Goal: Task Accomplishment & Management: Manage account settings

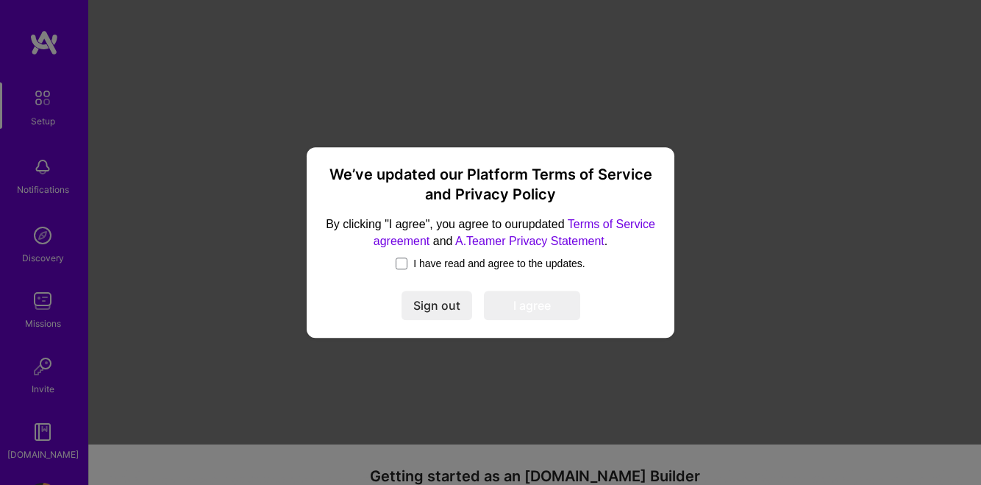
scroll to position [1, 0]
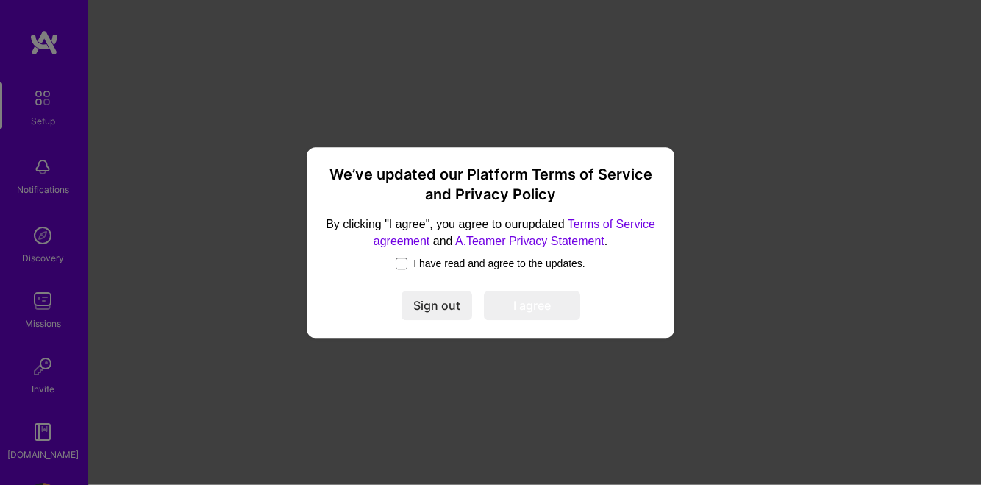
click at [396, 266] on span at bounding box center [402, 263] width 12 height 12
click at [0, 0] on input "I have read and agree to the updates." at bounding box center [0, 0] width 0 height 0
click at [536, 319] on button "I agree" at bounding box center [532, 305] width 96 height 29
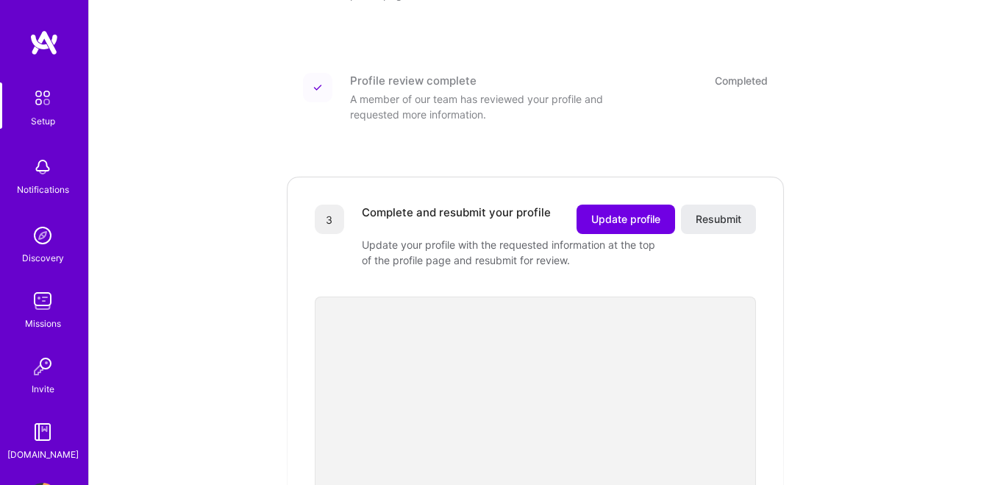
scroll to position [282, 0]
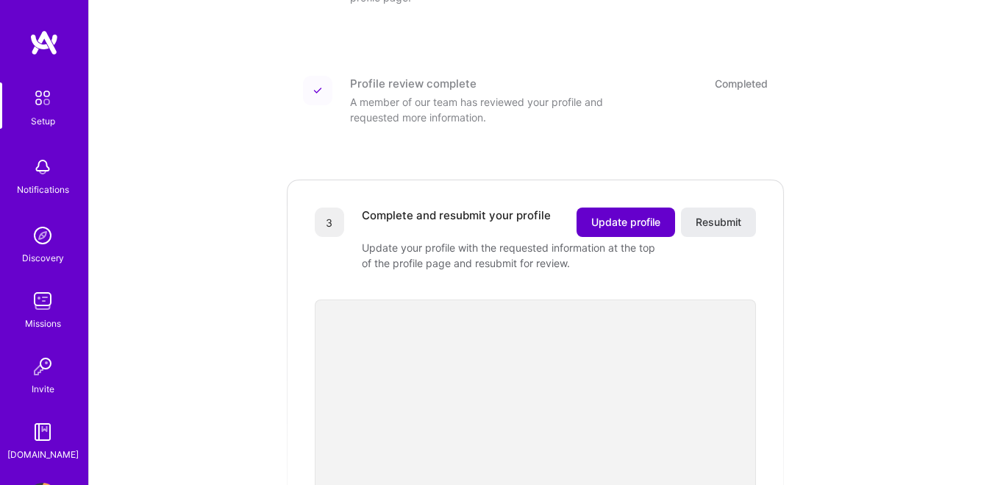
click at [626, 215] on span "Update profile" at bounding box center [625, 222] width 69 height 15
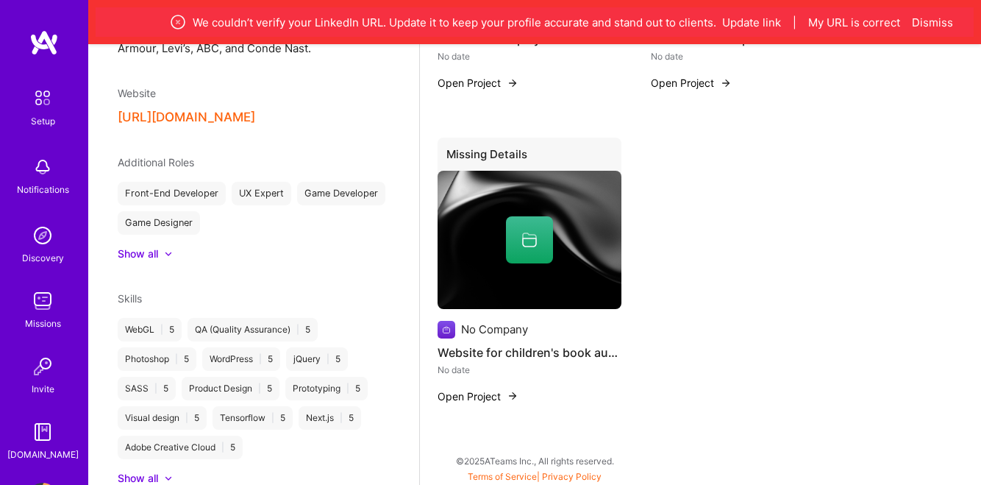
scroll to position [868, 0]
click at [52, 98] on img at bounding box center [42, 97] width 31 height 31
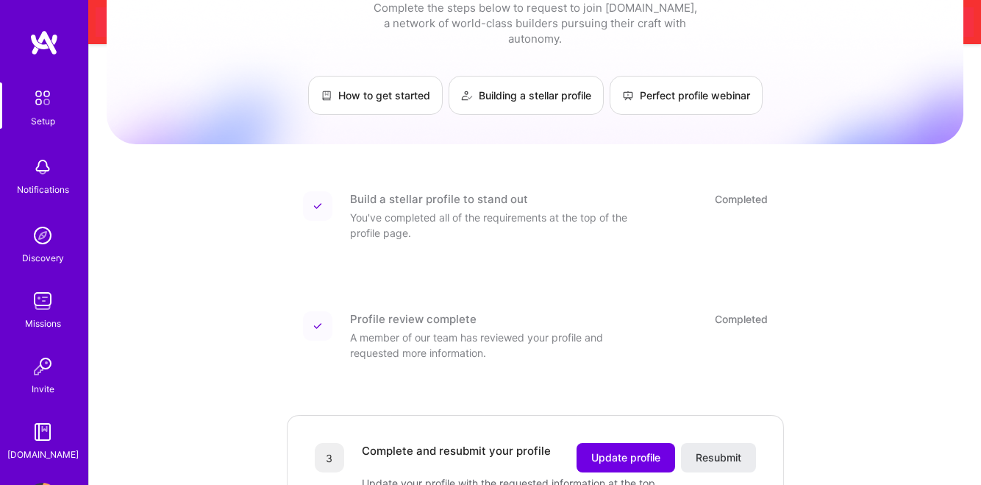
scroll to position [94, 0]
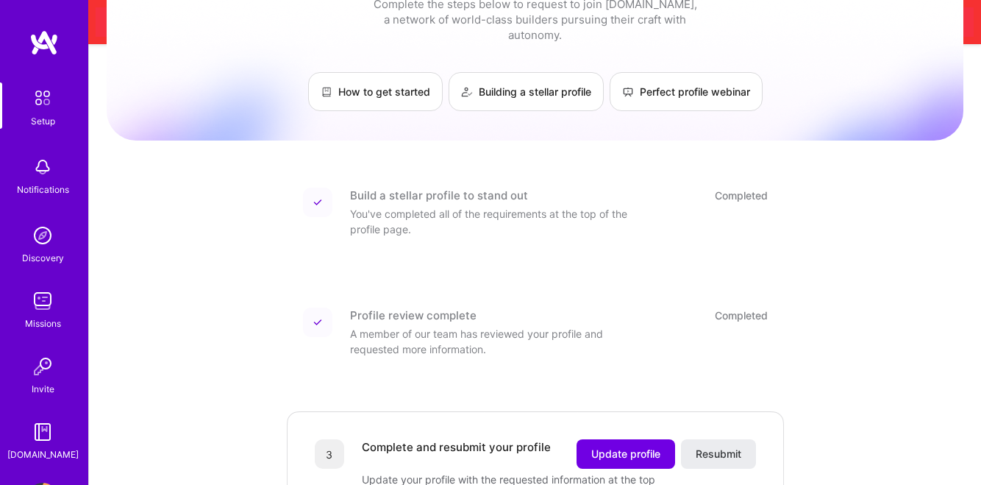
click at [43, 104] on img at bounding box center [42, 97] width 31 height 31
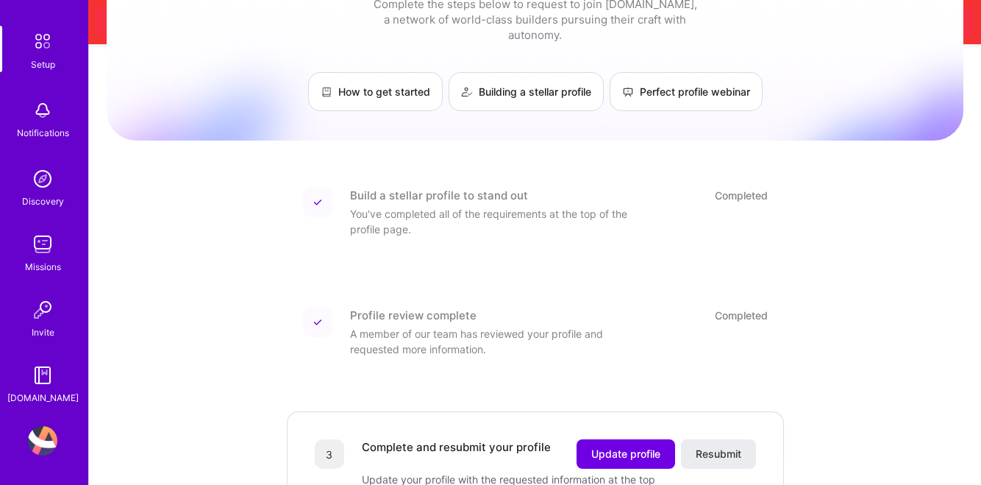
scroll to position [0, 0]
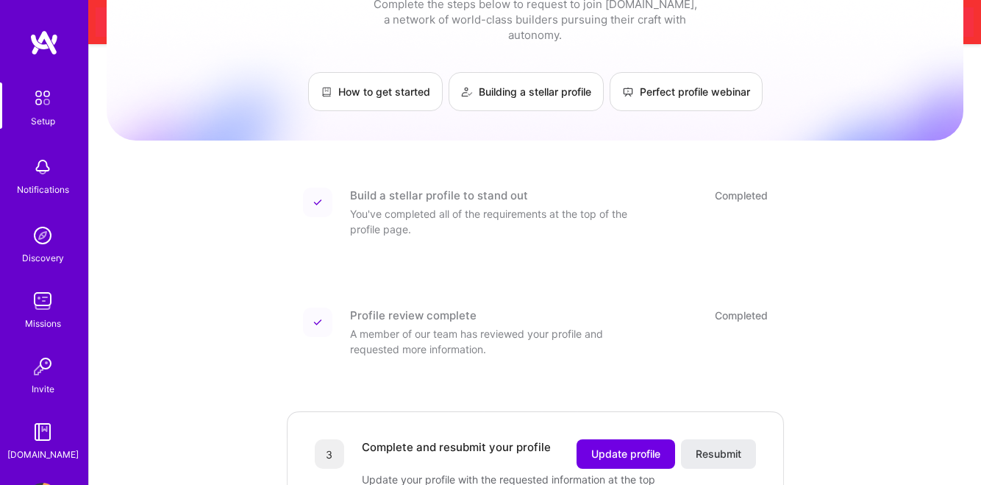
click at [43, 22] on div "Setup Notifications Discovery Missions Invite [DOMAIN_NAME] Profile" at bounding box center [44, 242] width 88 height 485
click at [43, 40] on img at bounding box center [43, 42] width 29 height 26
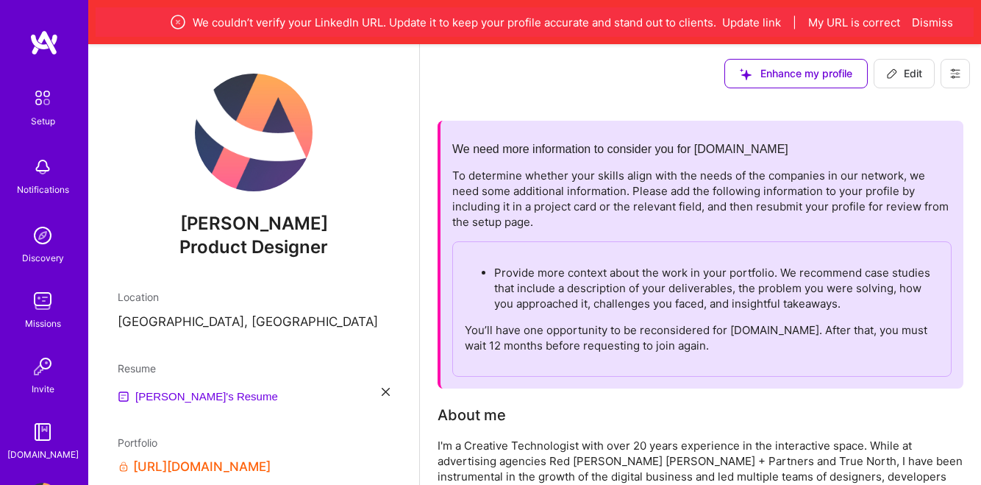
click at [290, 216] on span "[PERSON_NAME]" at bounding box center [254, 224] width 272 height 22
click at [916, 73] on span "Edit" at bounding box center [904, 73] width 36 height 15
select select "US"
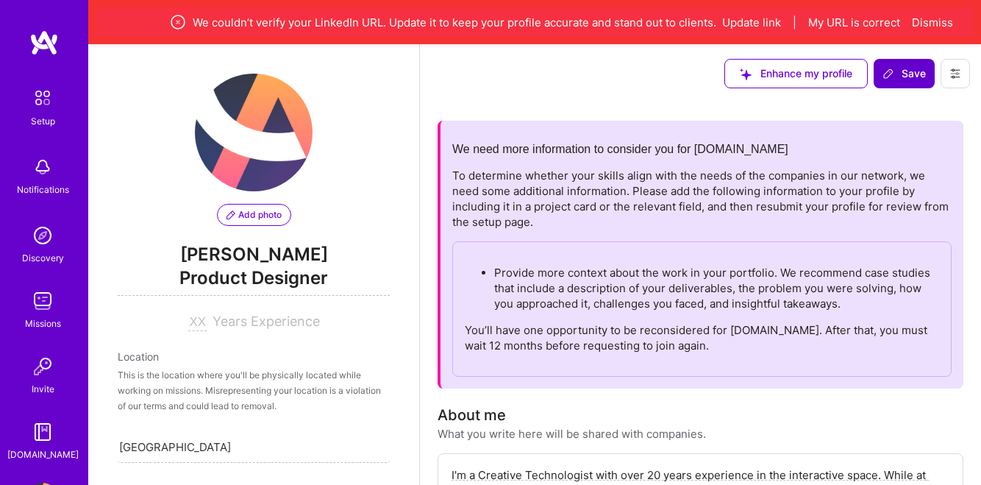
scroll to position [888, 0]
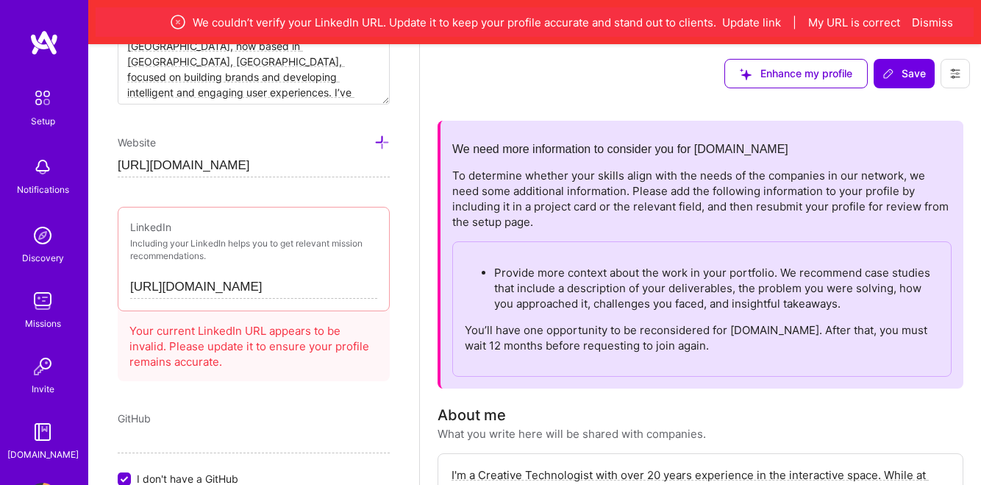
click at [307, 288] on input "[URL][DOMAIN_NAME]" at bounding box center [253, 287] width 247 height 24
